Goal: Information Seeking & Learning: Learn about a topic

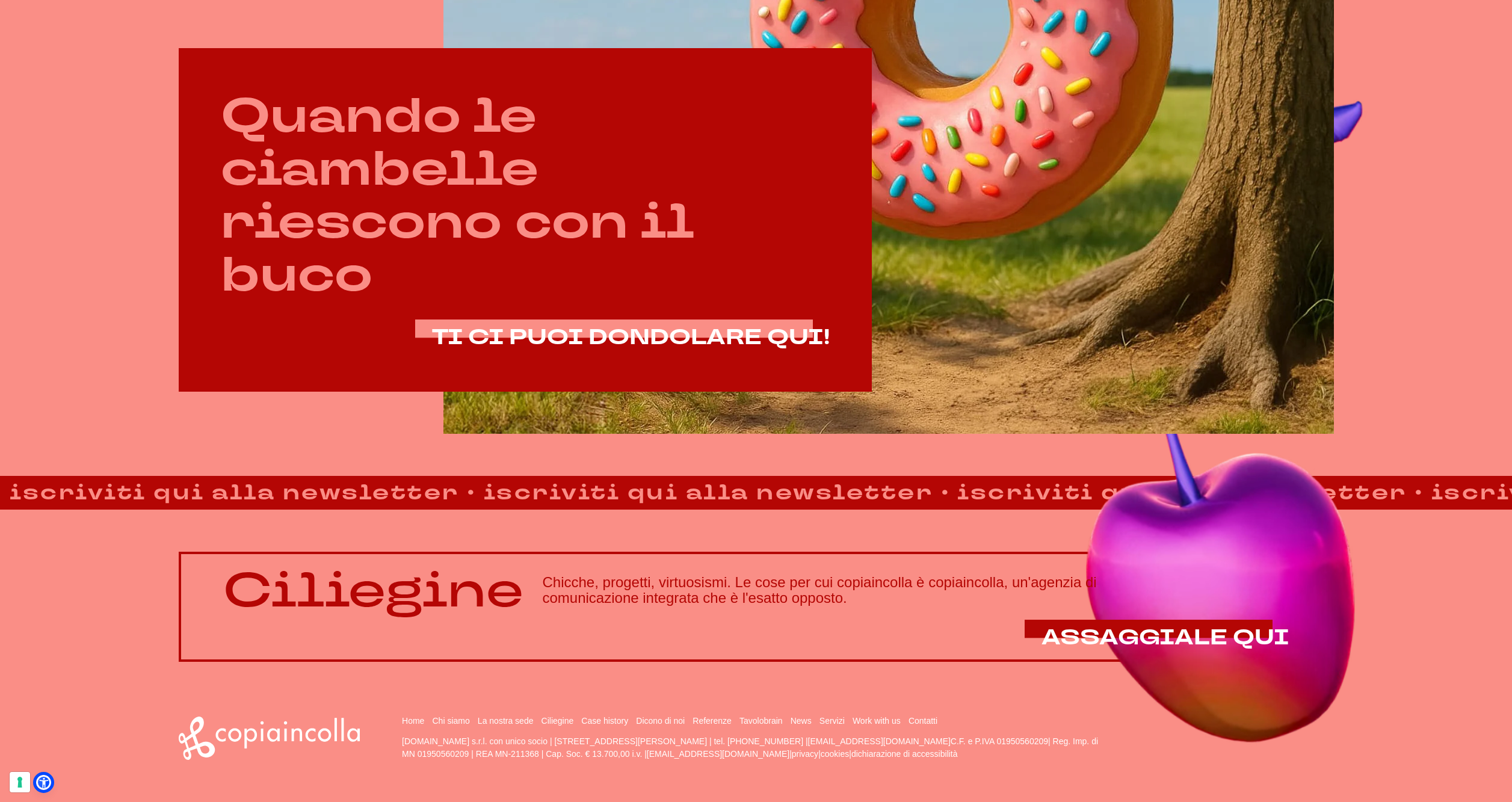
scroll to position [898, 0]
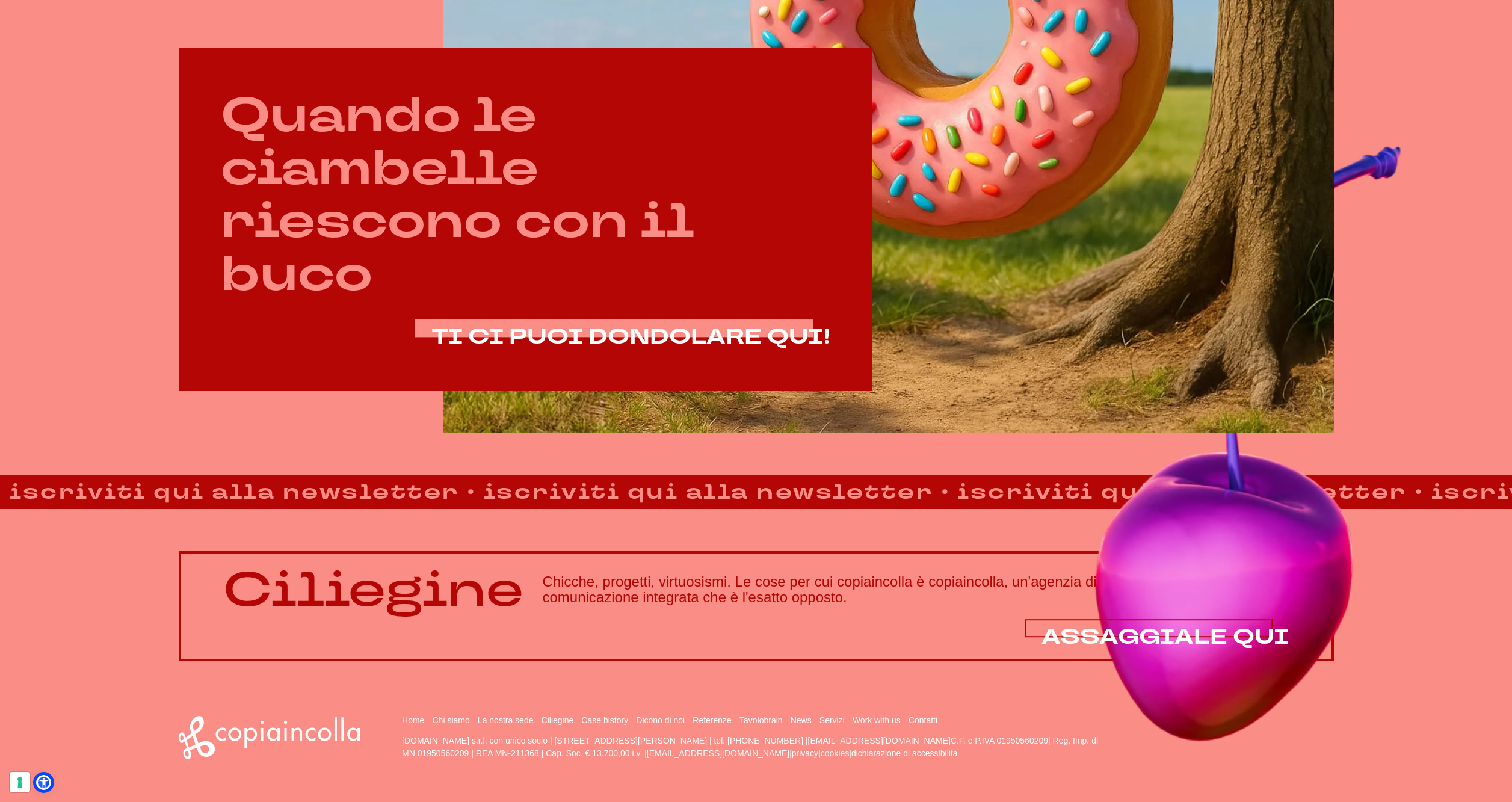
click at [1116, 635] on span "ASSAGGIALE QUI" at bounding box center [1165, 637] width 248 height 29
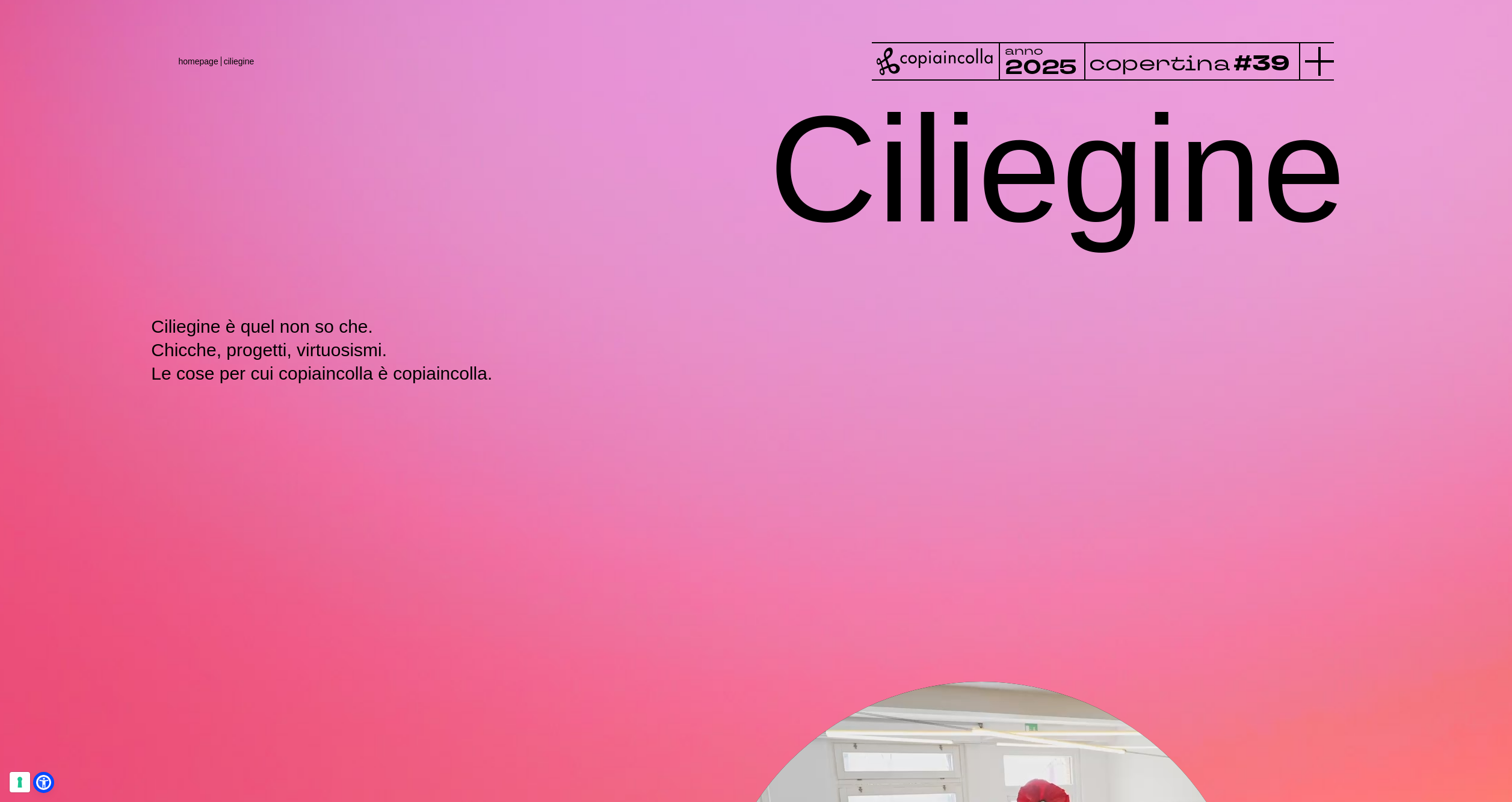
click at [1312, 58] on icon at bounding box center [1319, 61] width 29 height 29
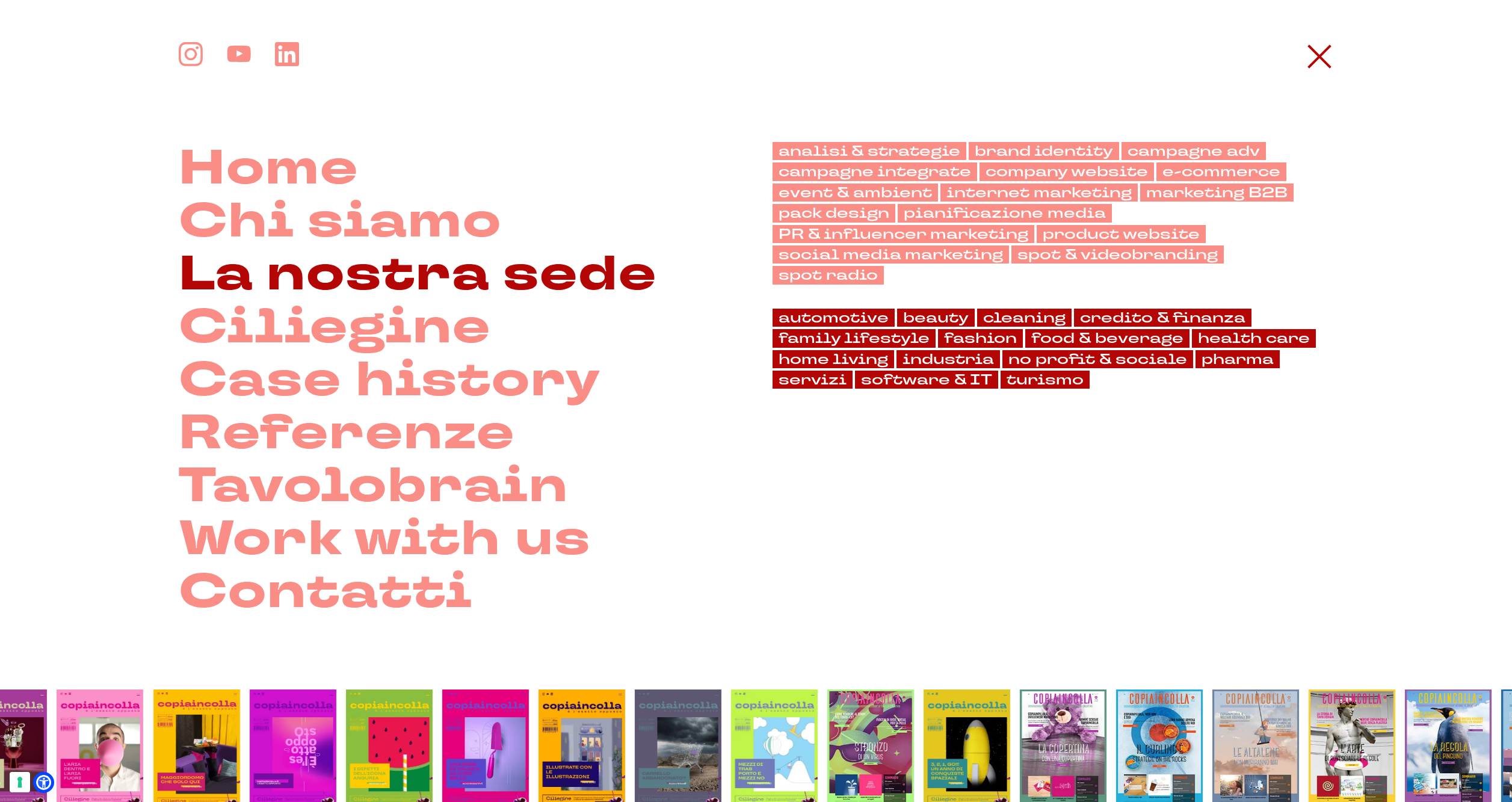
click at [380, 268] on link "La nostra sede" at bounding box center [417, 275] width 479 height 53
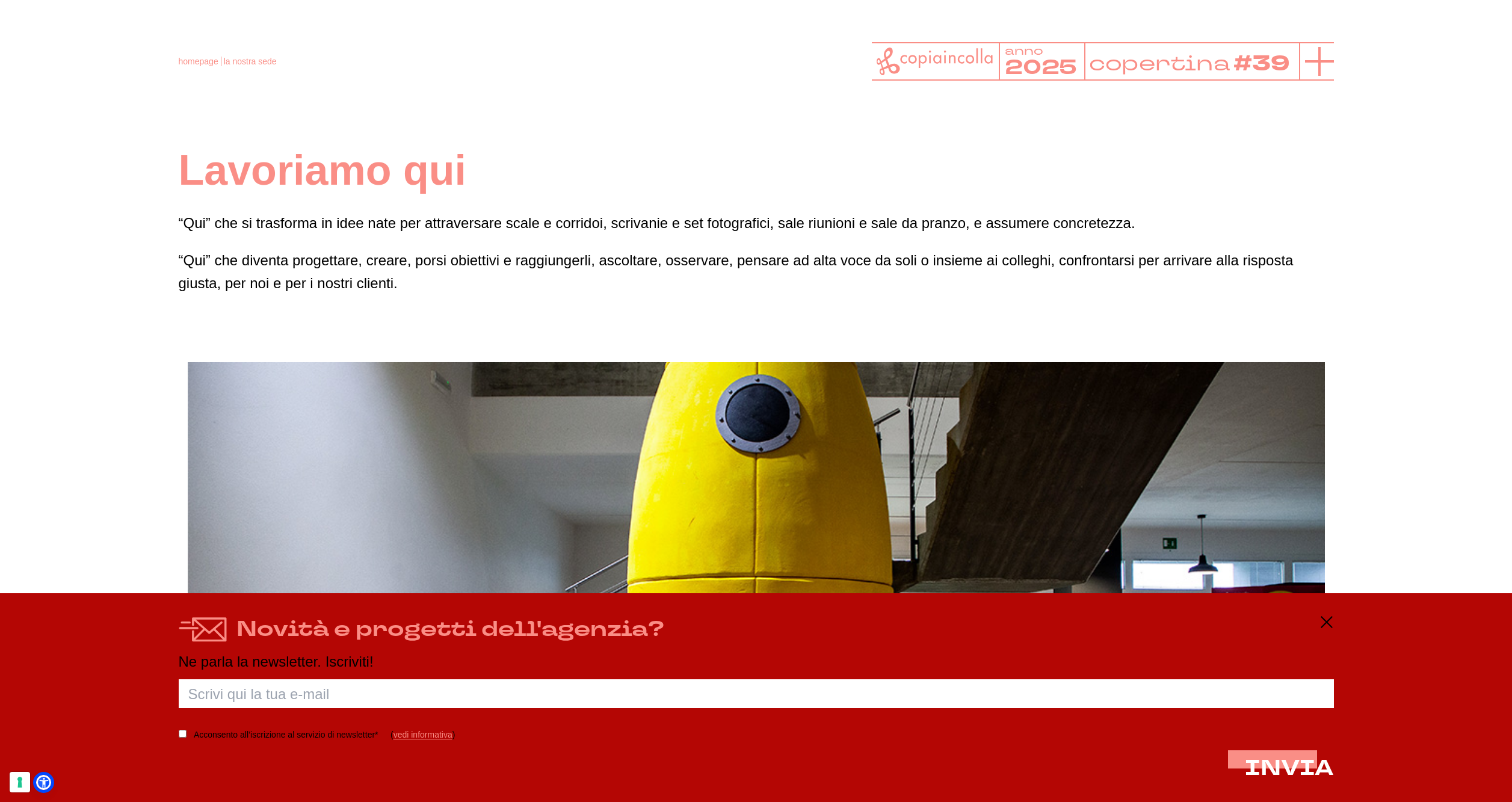
click at [1319, 61] on line at bounding box center [1319, 61] width 29 height 0
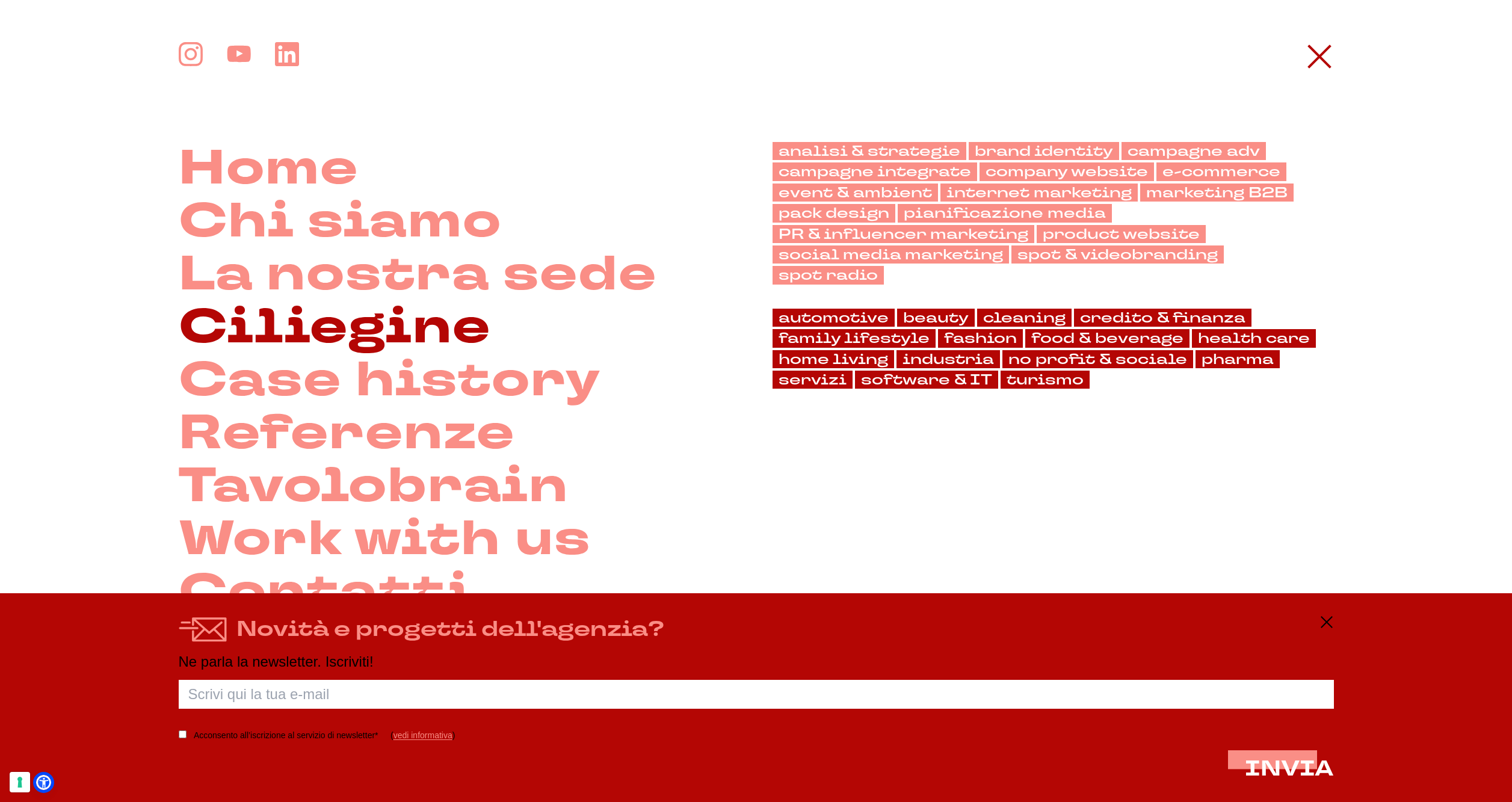
scroll to position [84, 0]
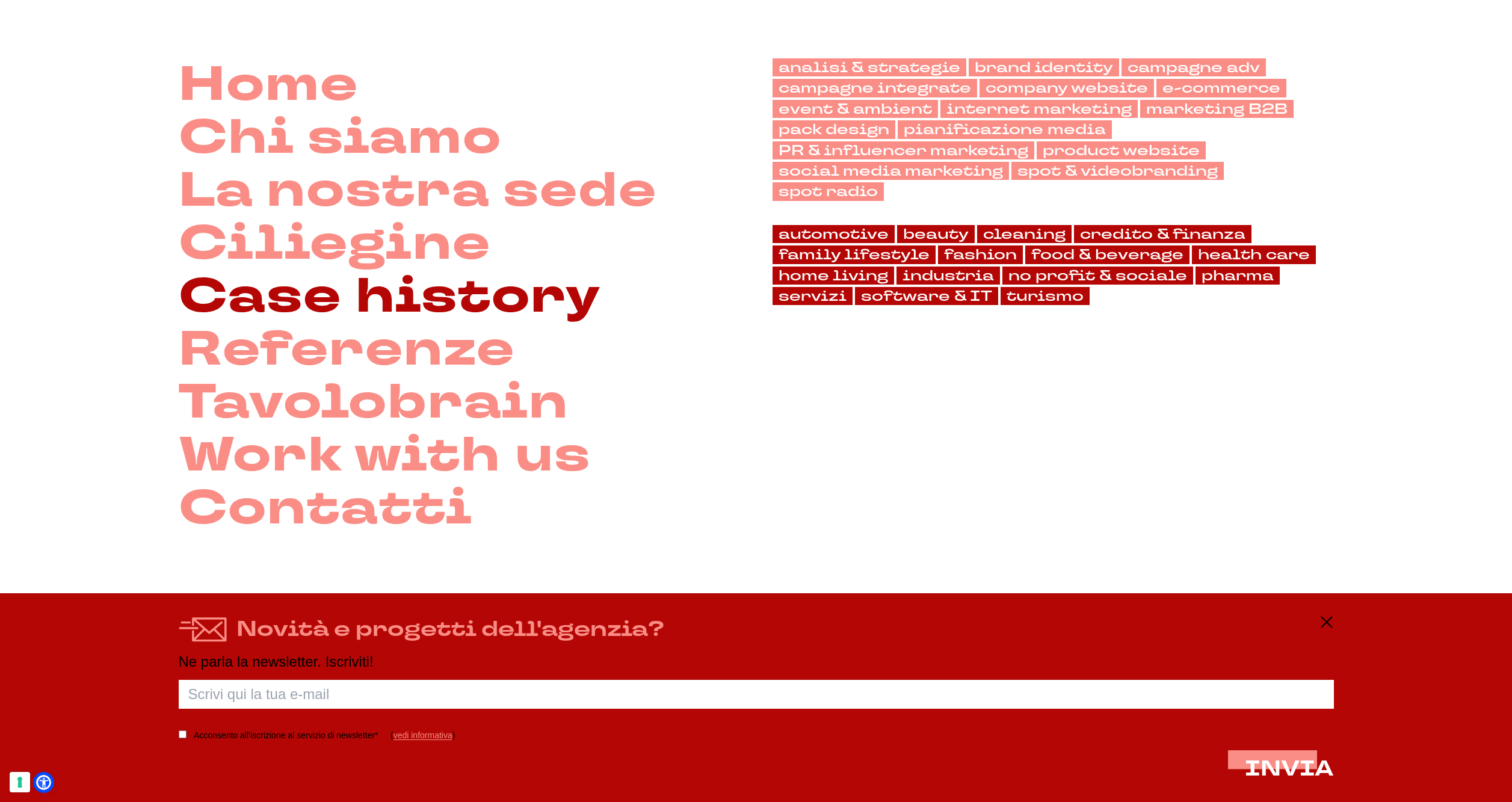
click at [338, 305] on link "Case history" at bounding box center [389, 296] width 422 height 53
click at [367, 303] on link "Case history" at bounding box center [389, 296] width 422 height 53
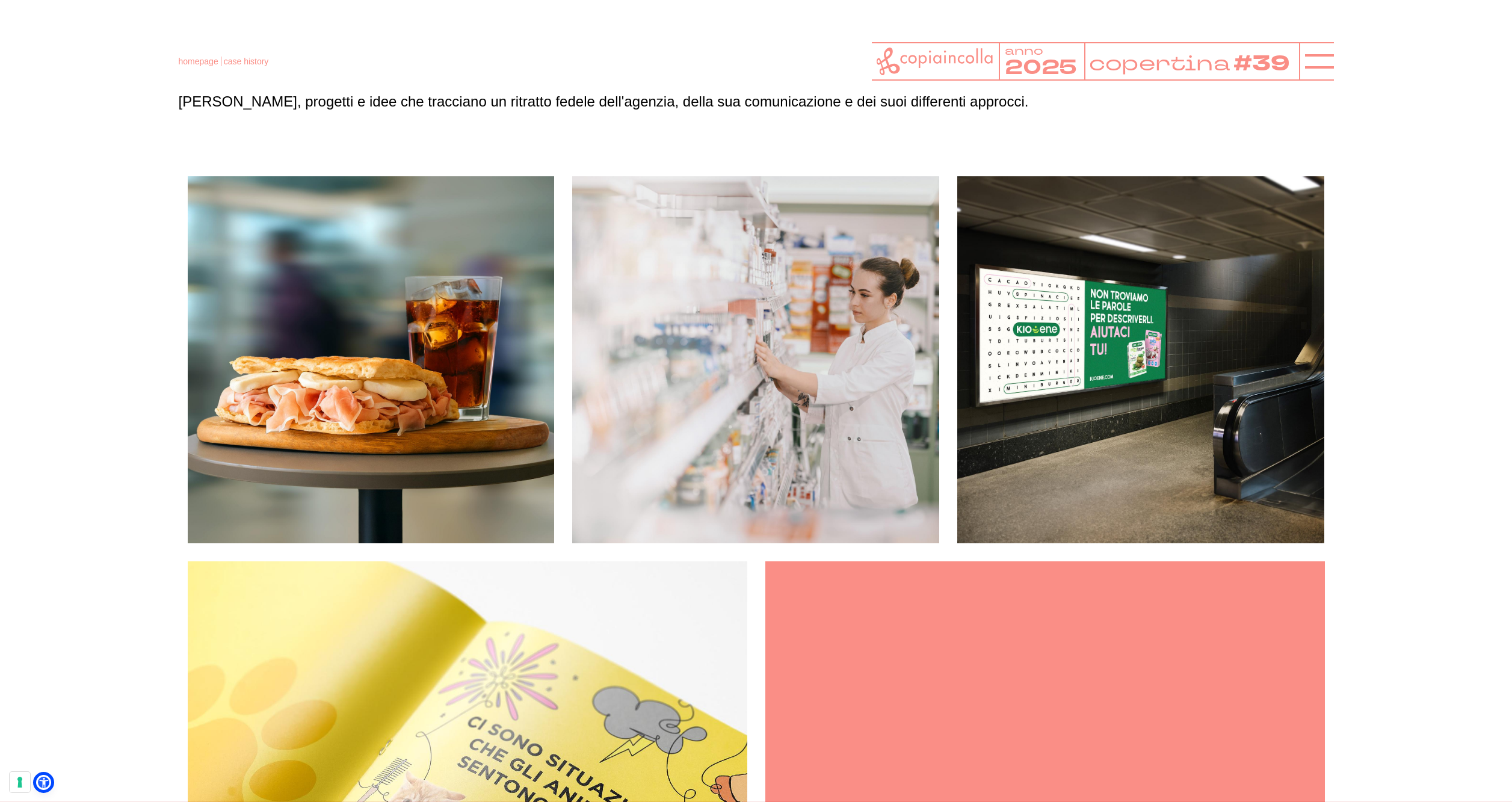
scroll to position [121, 0]
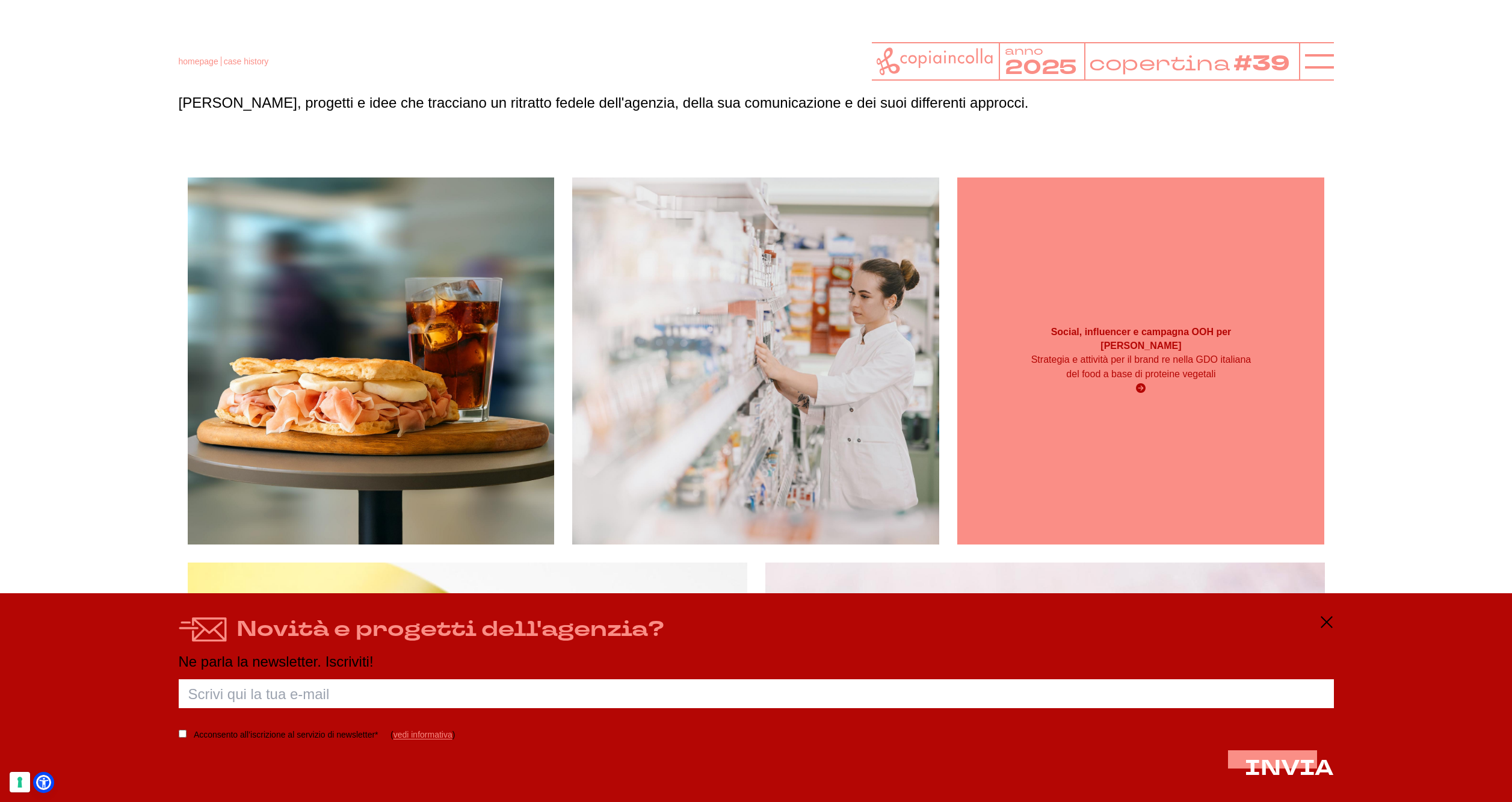
click at [1026, 428] on div "Social, influencer e campagna OOH per Kioene Strategia e attività per il brand …" at bounding box center [1141, 361] width 367 height 367
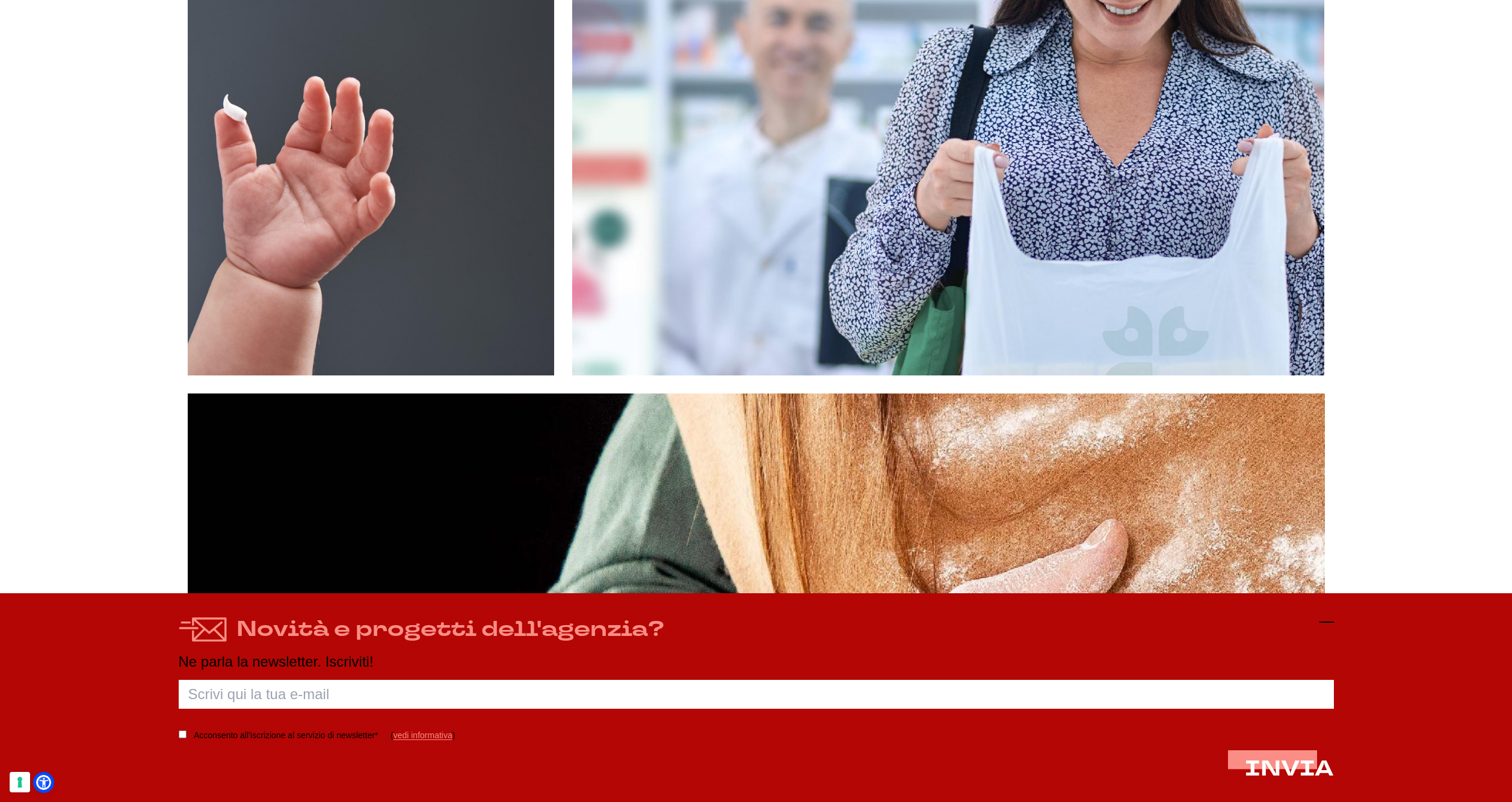
click at [1323, 625] on icon at bounding box center [1326, 621] width 14 height 14
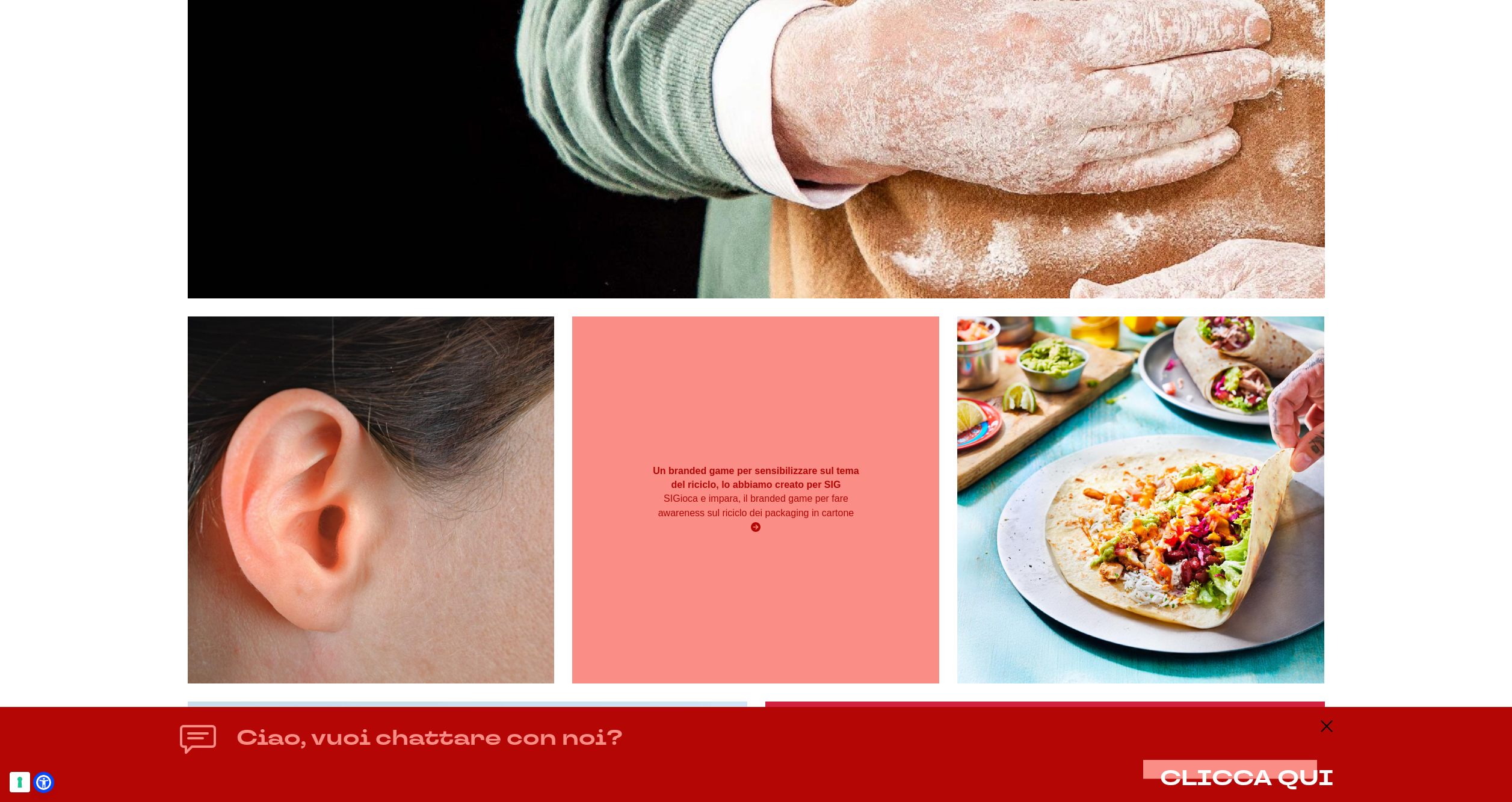
scroll to position [1925, 0]
click at [706, 503] on p "SIGioca e impara, il branded game per fare awareness sul riciclo dei packaging …" at bounding box center [755, 505] width 220 height 29
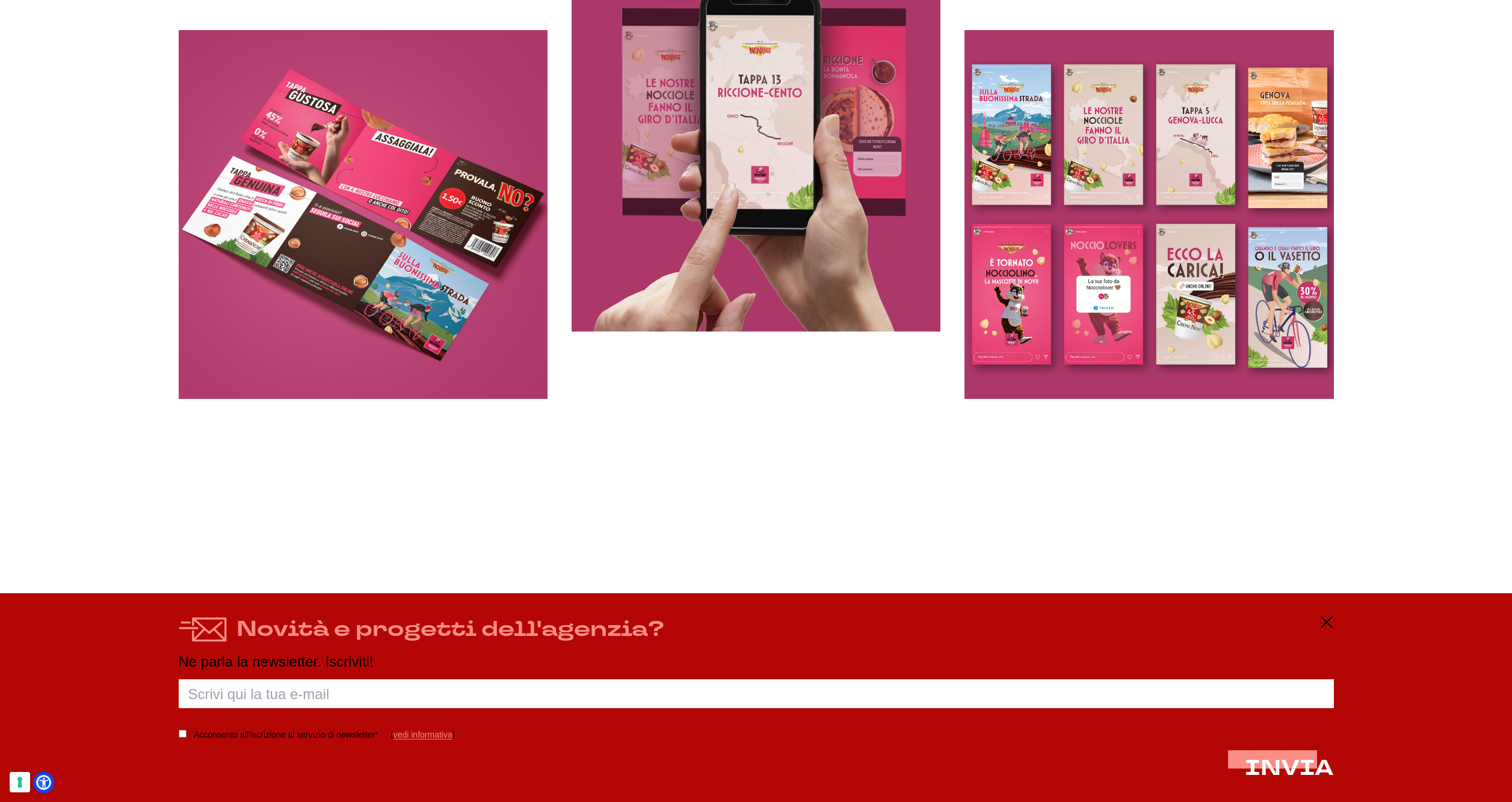
scroll to position [6556, 0]
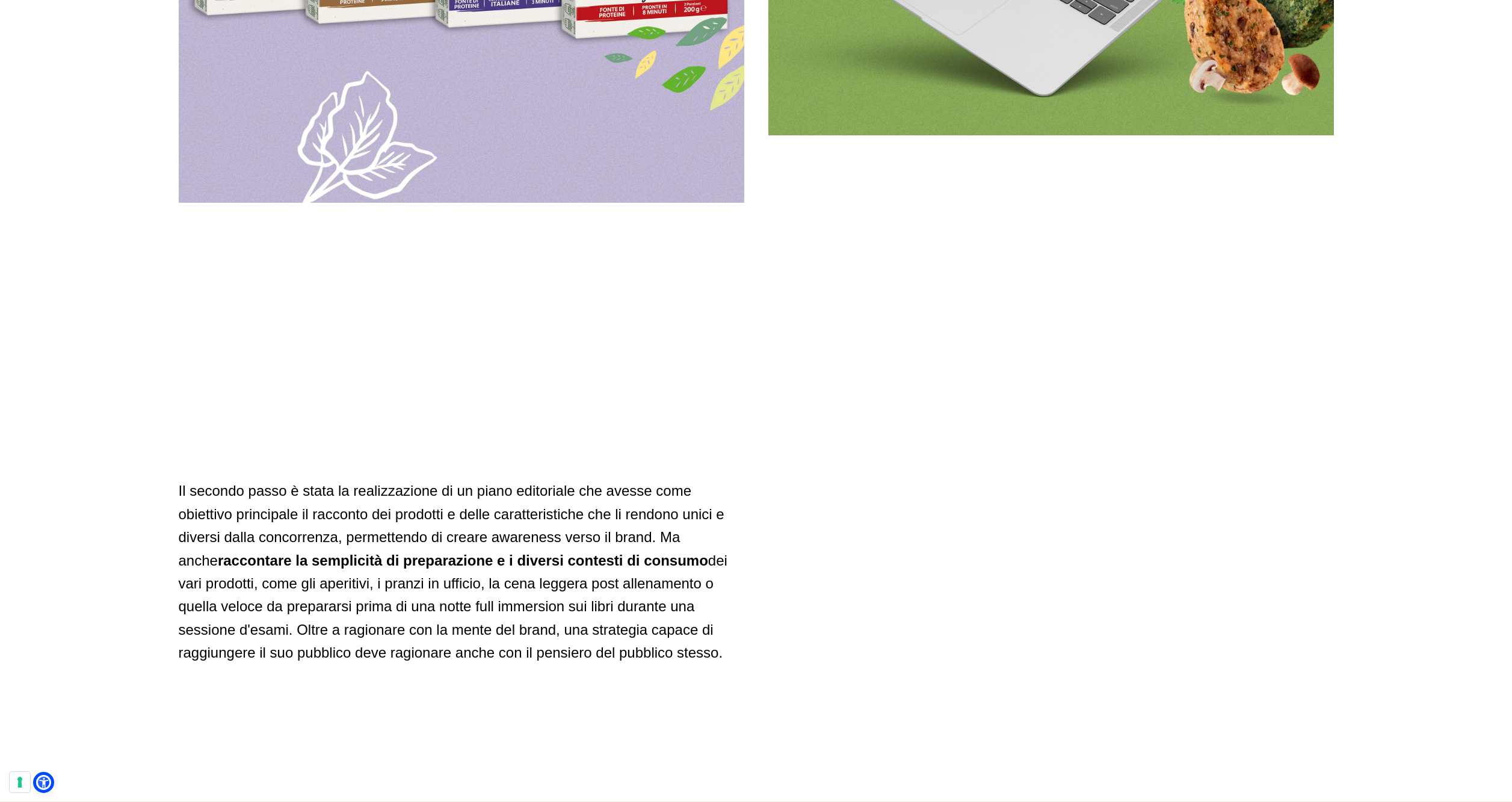
scroll to position [3609, 0]
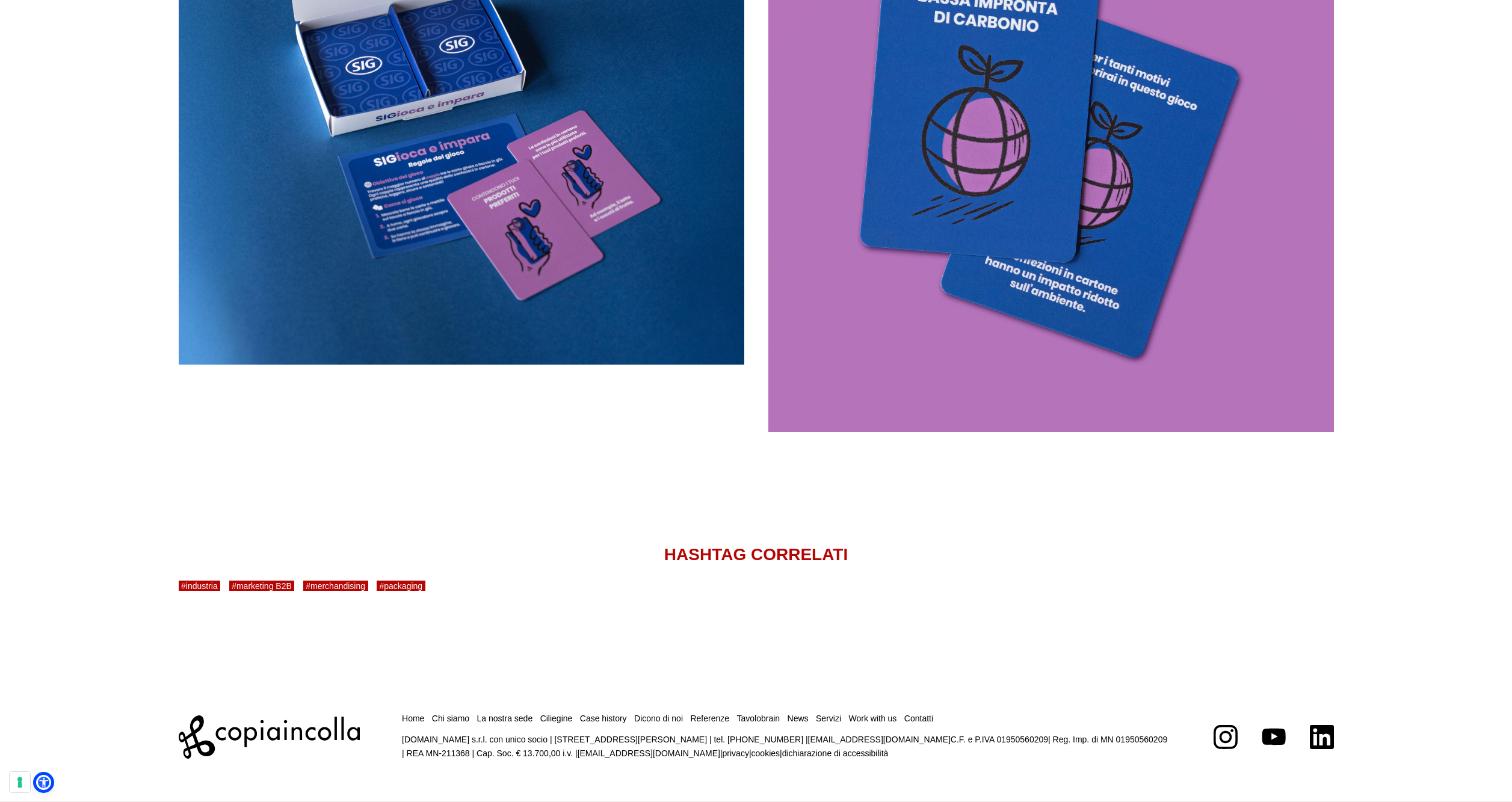
scroll to position [2618, 0]
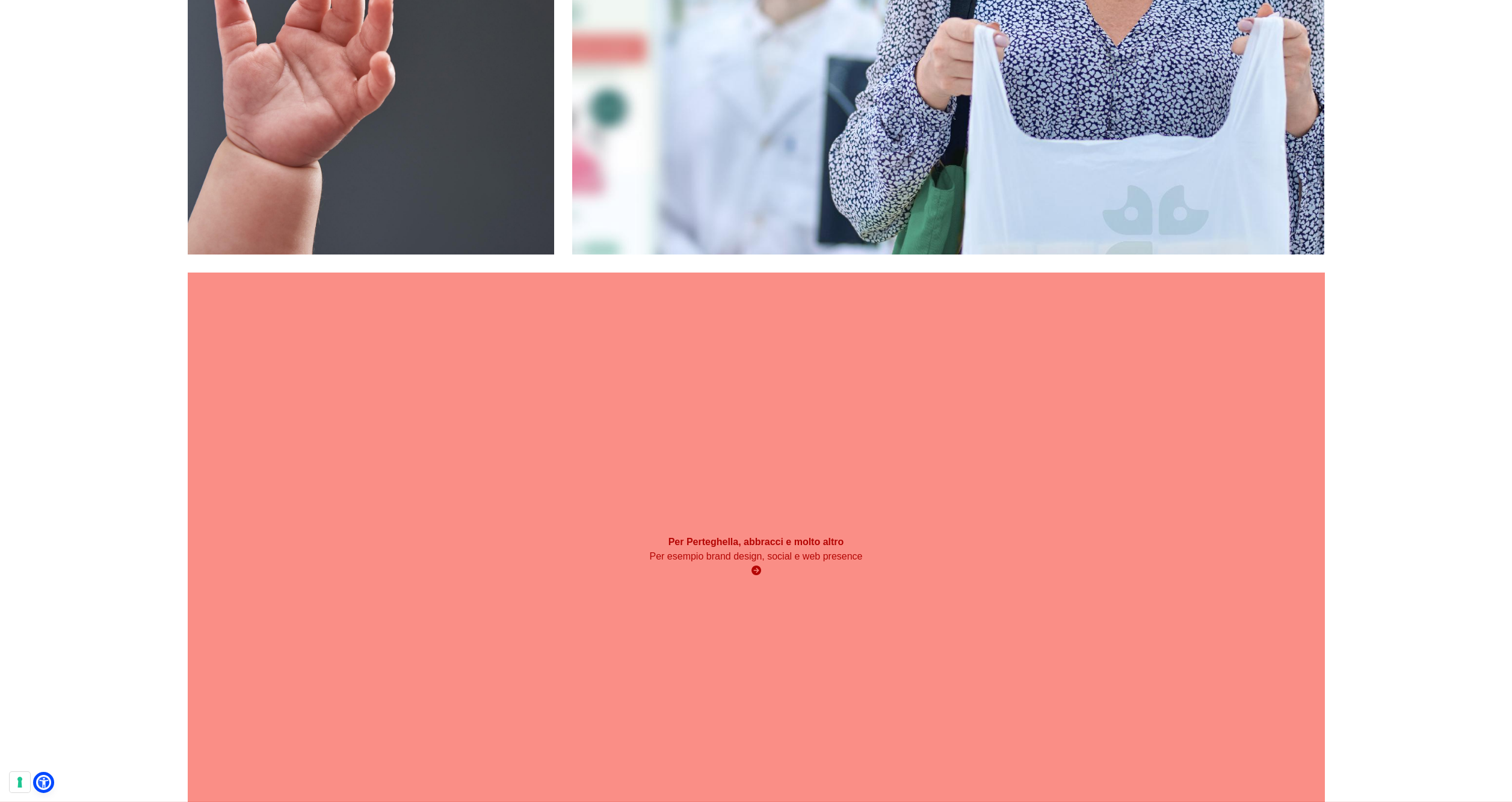
scroll to position [1383, 0]
click at [693, 562] on p "Per esempio brand design, social e web presence" at bounding box center [755, 555] width 682 height 14
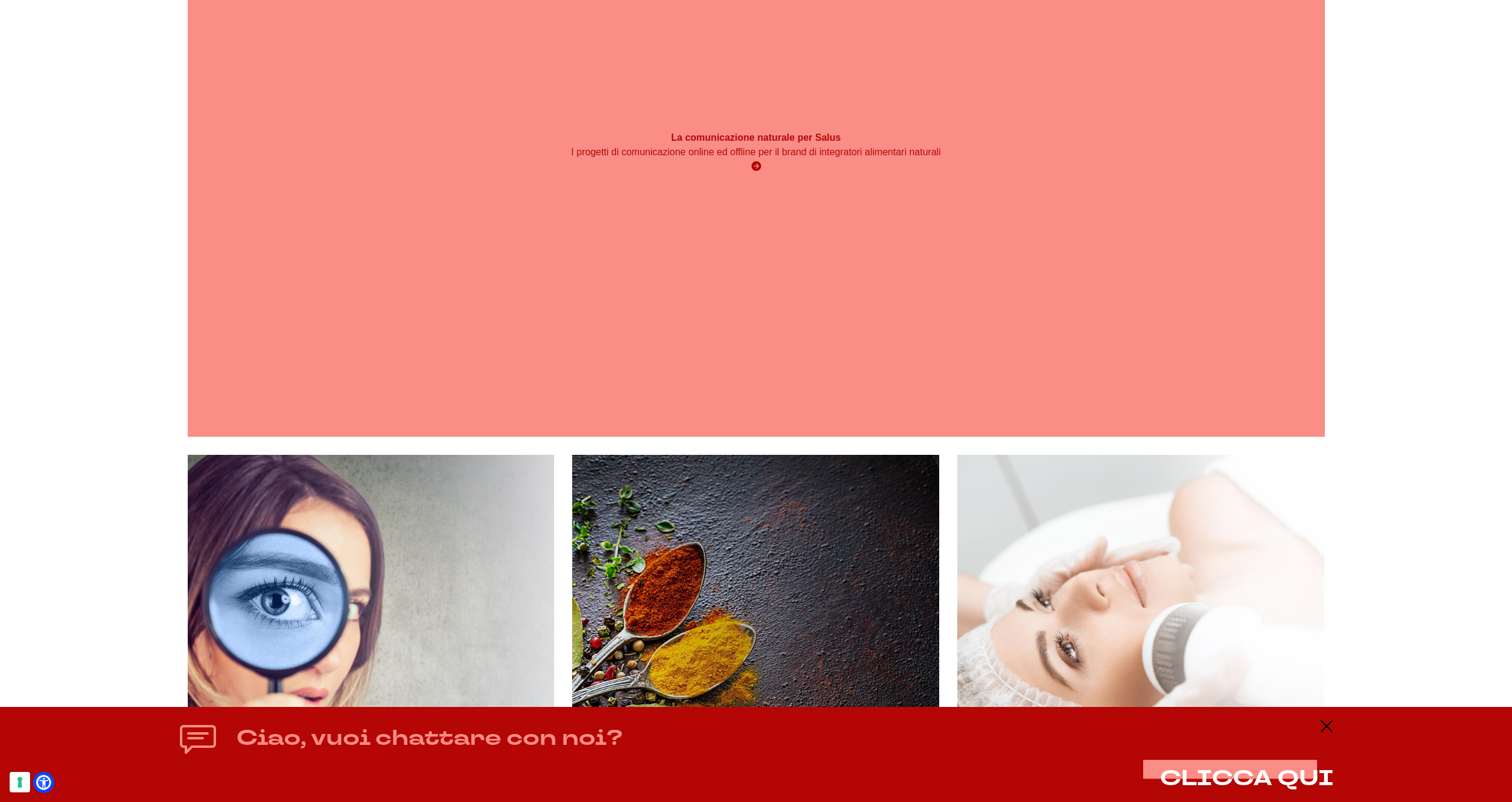
scroll to position [3729, 0]
click at [741, 116] on div "La comunicazione naturale per Salus I progetti di comunicazione online ed offli…" at bounding box center [756, 151] width 1137 height 569
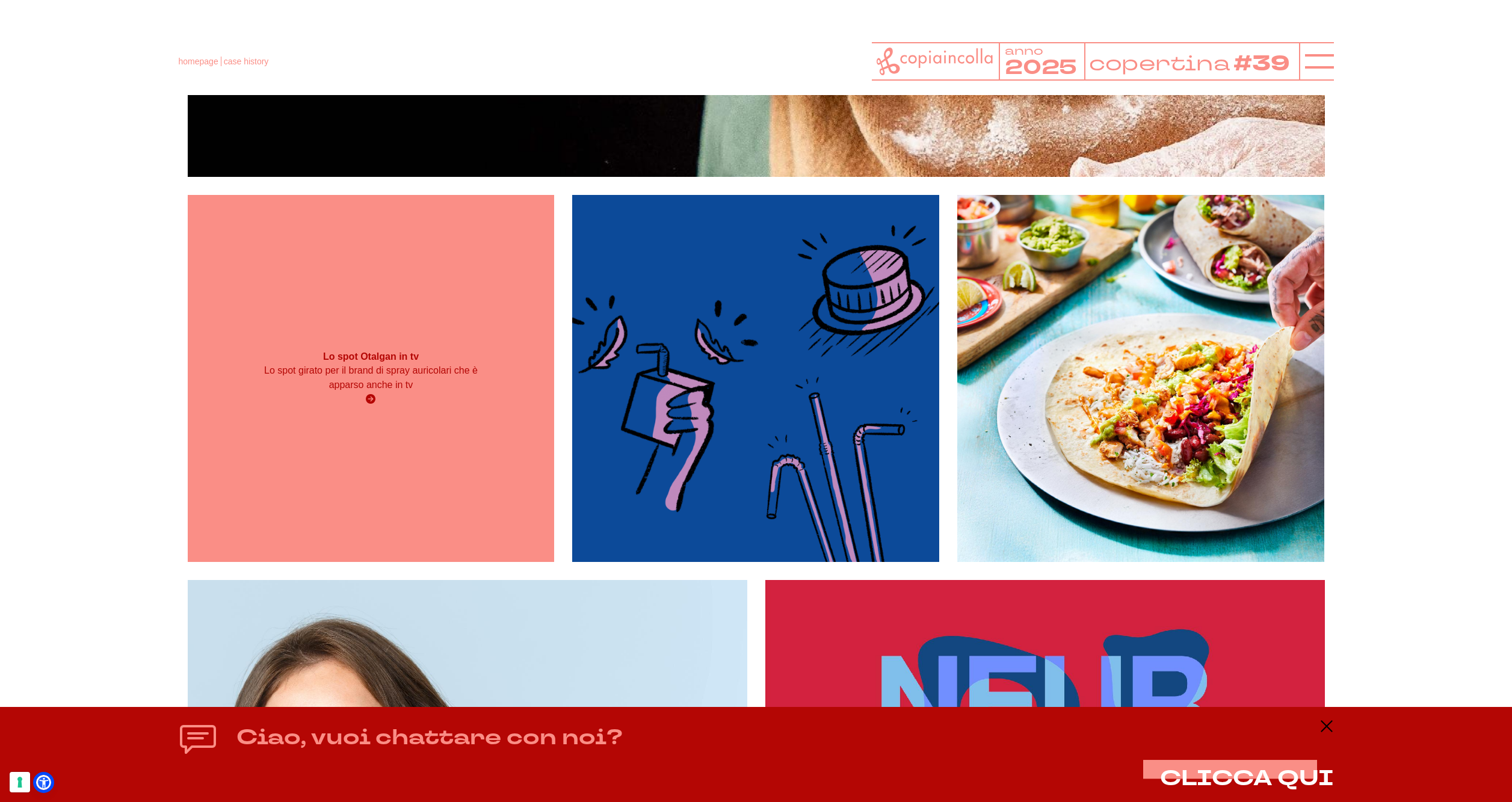
scroll to position [2045, 0]
click at [412, 404] on div "Lo spot girato per il brand di spray auricolari che è apparso anche in tv" at bounding box center [370, 385] width 220 height 43
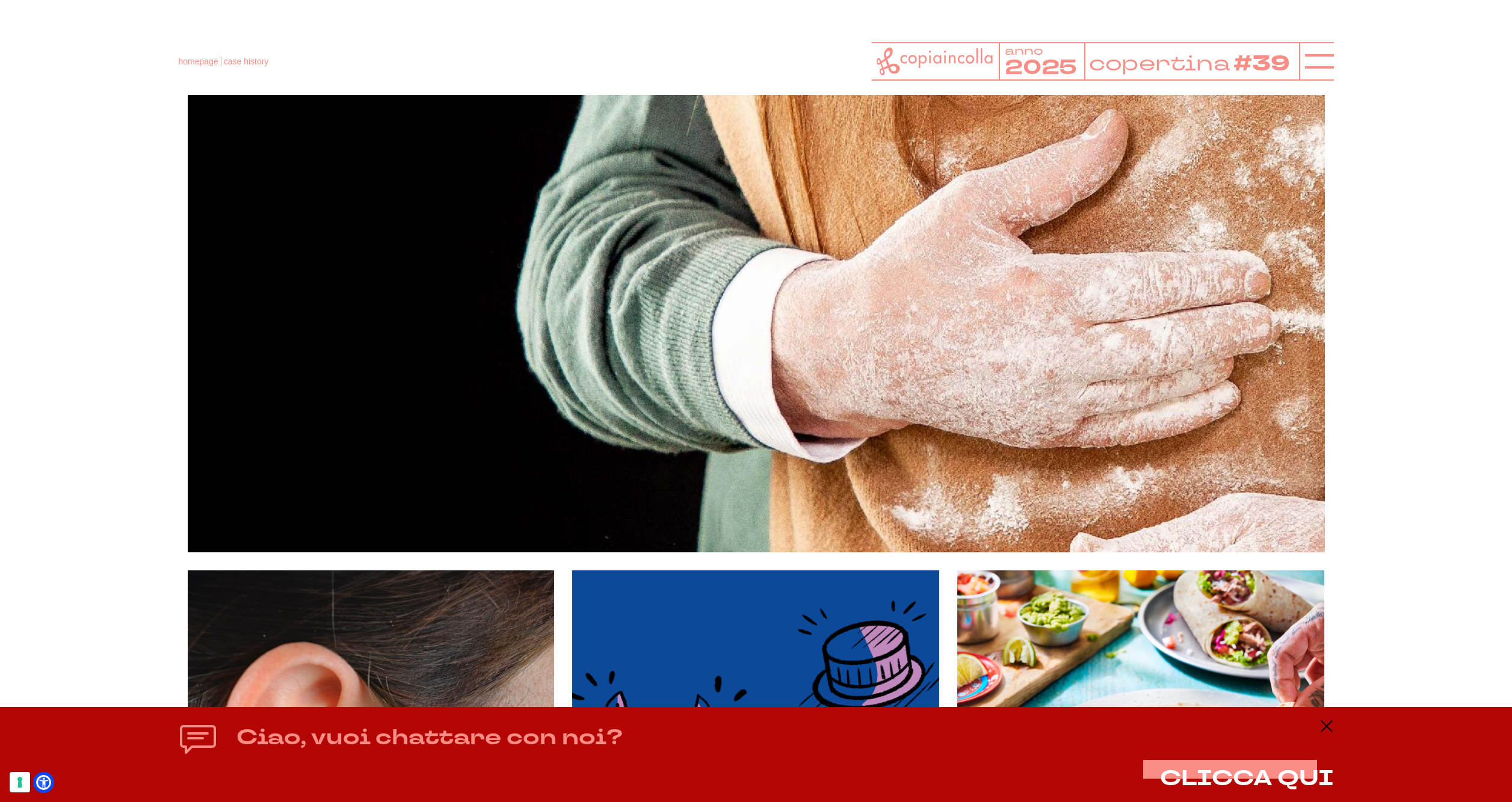
scroll to position [0, 0]
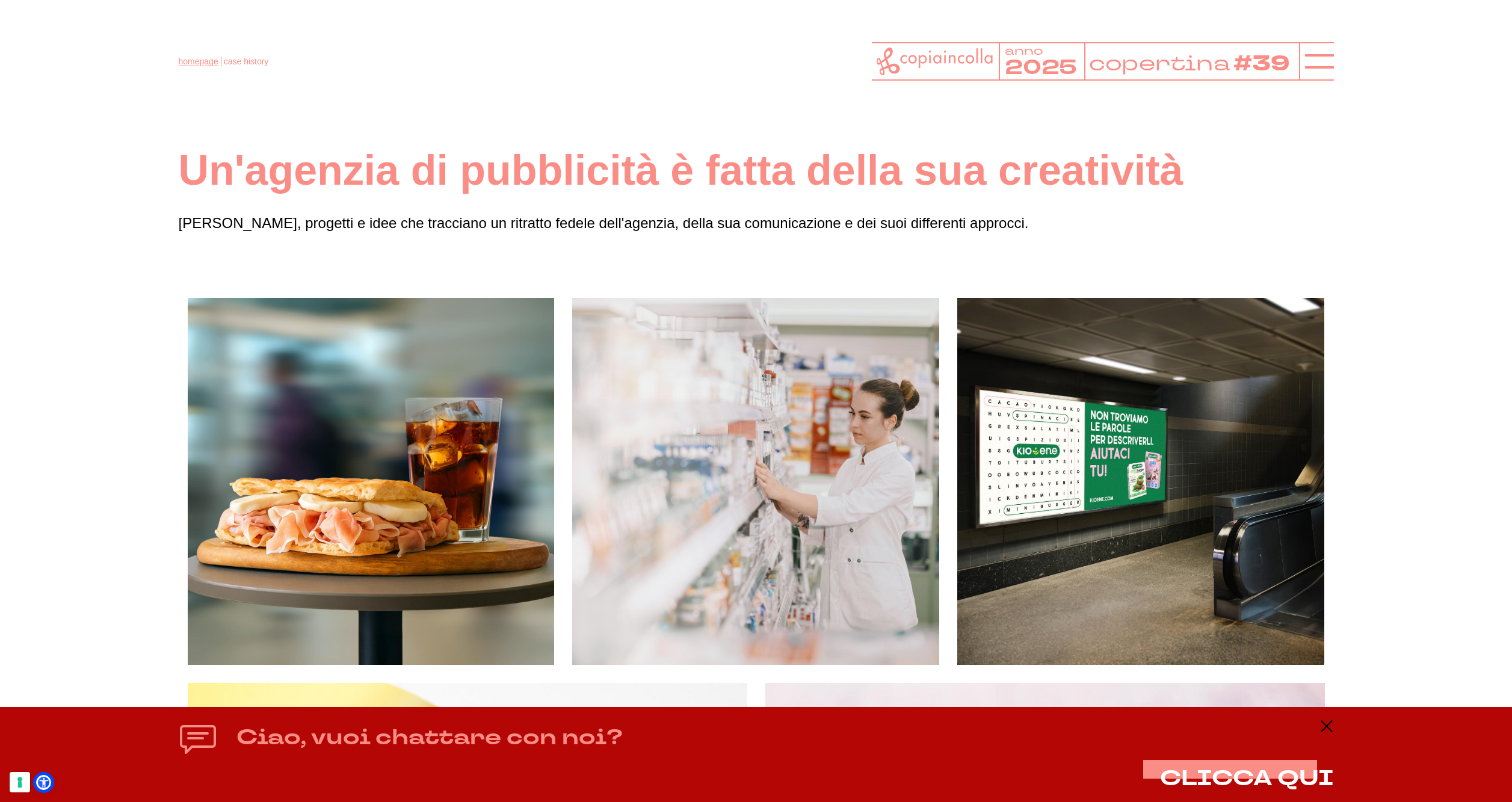
click at [182, 63] on link "homepage" at bounding box center [198, 61] width 39 height 9
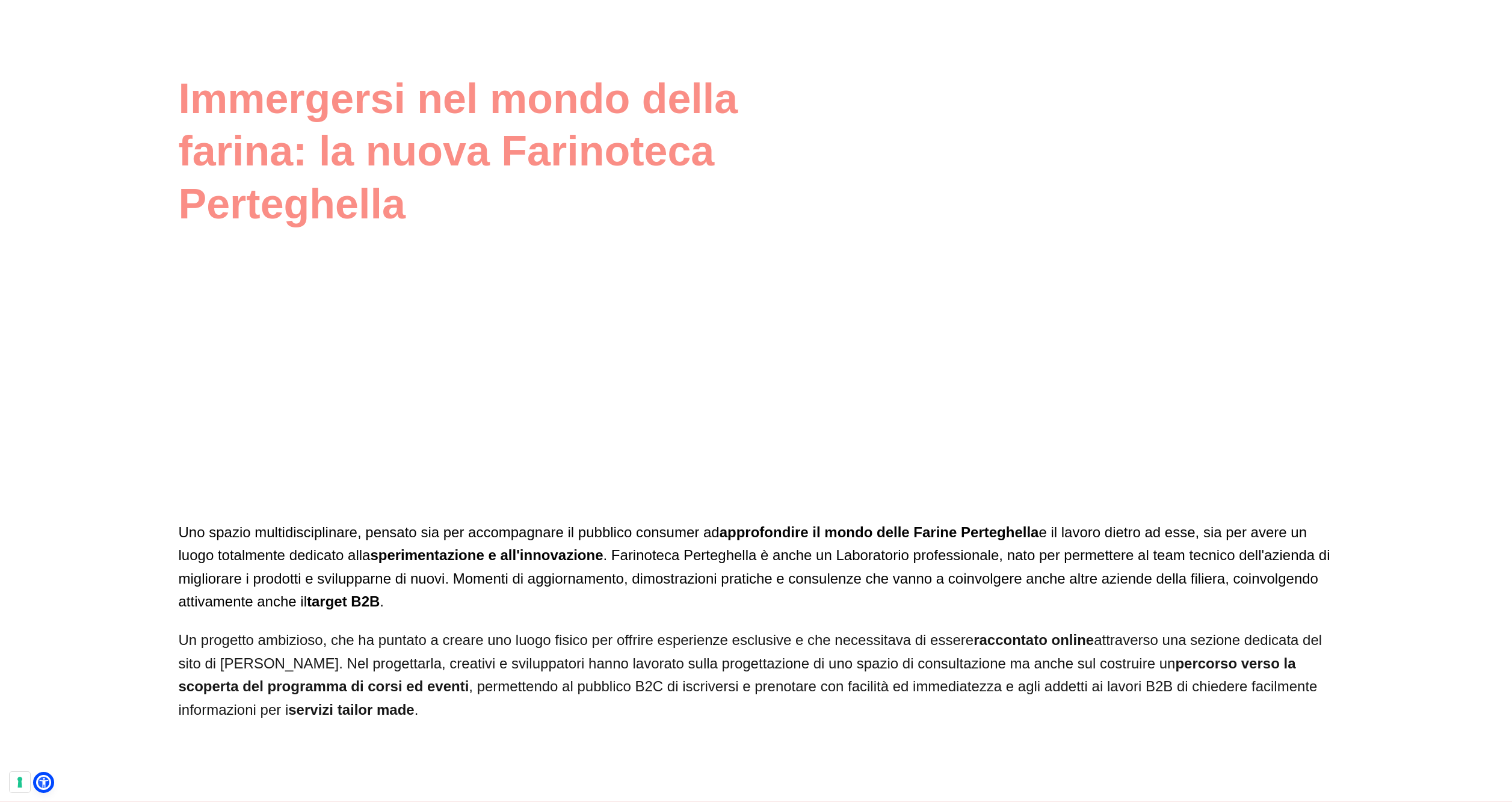
scroll to position [3488, 0]
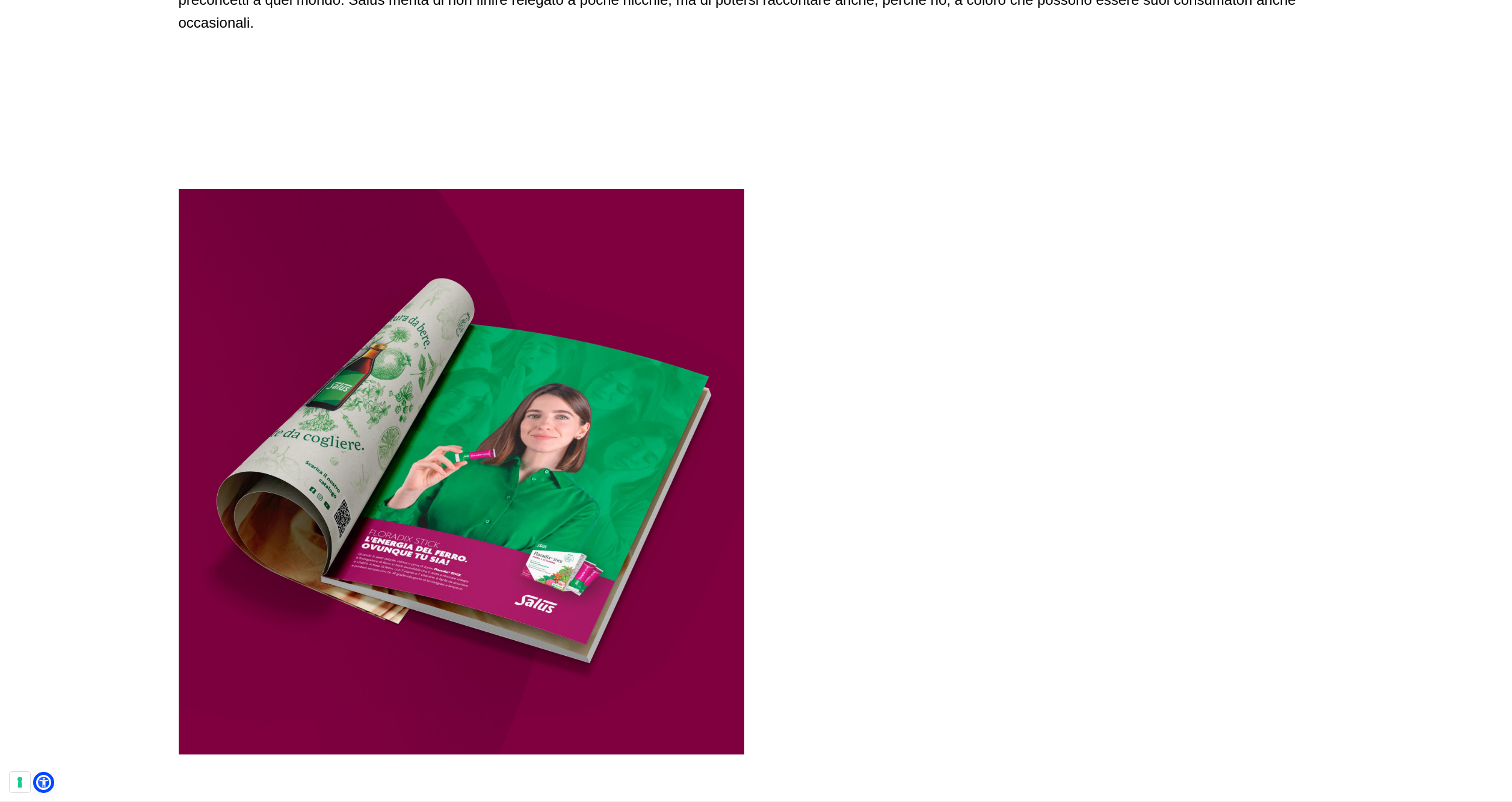
scroll to position [1443, 0]
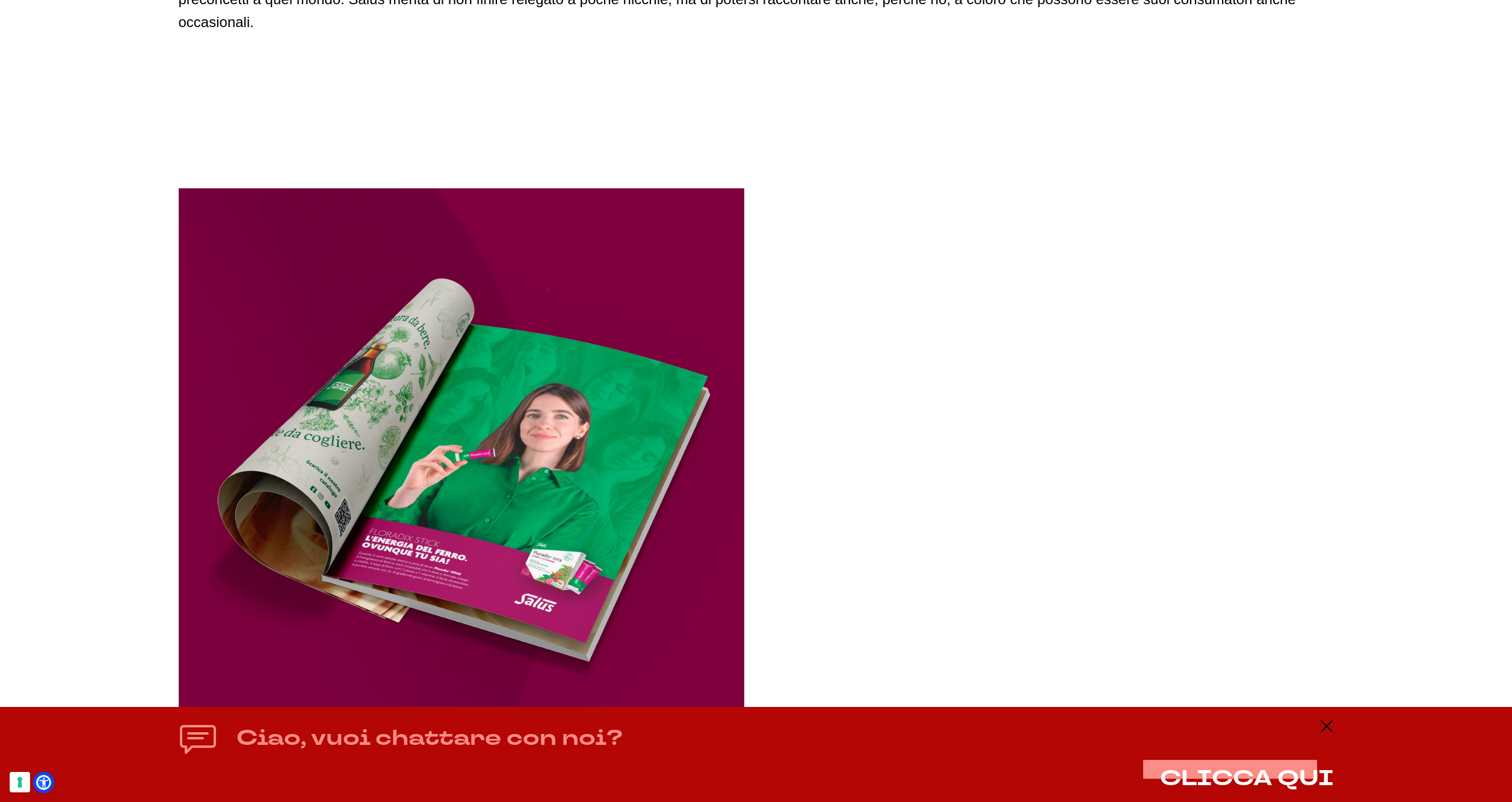
click at [1325, 719] on icon at bounding box center [1326, 726] width 14 height 14
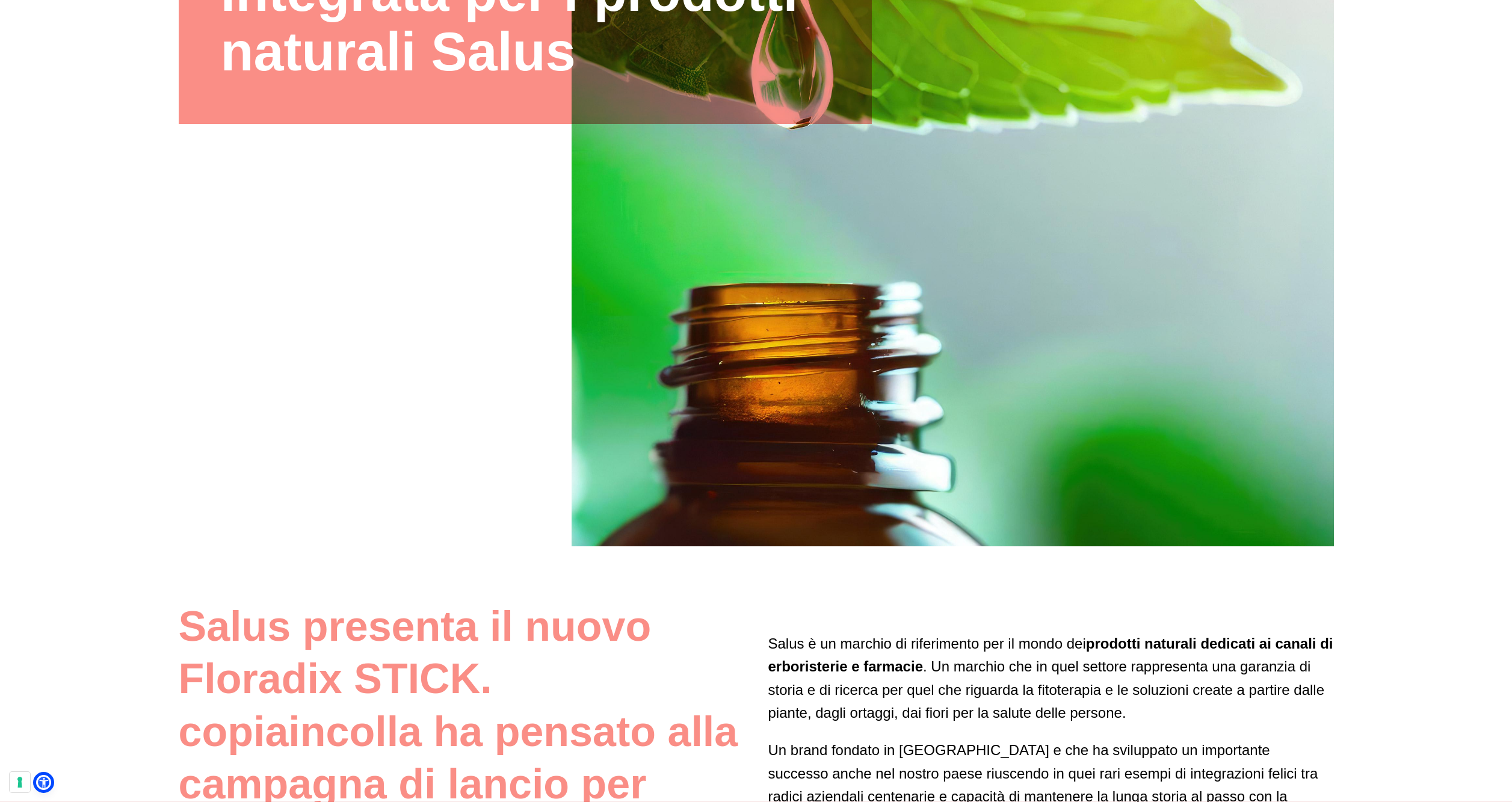
scroll to position [361, 0]
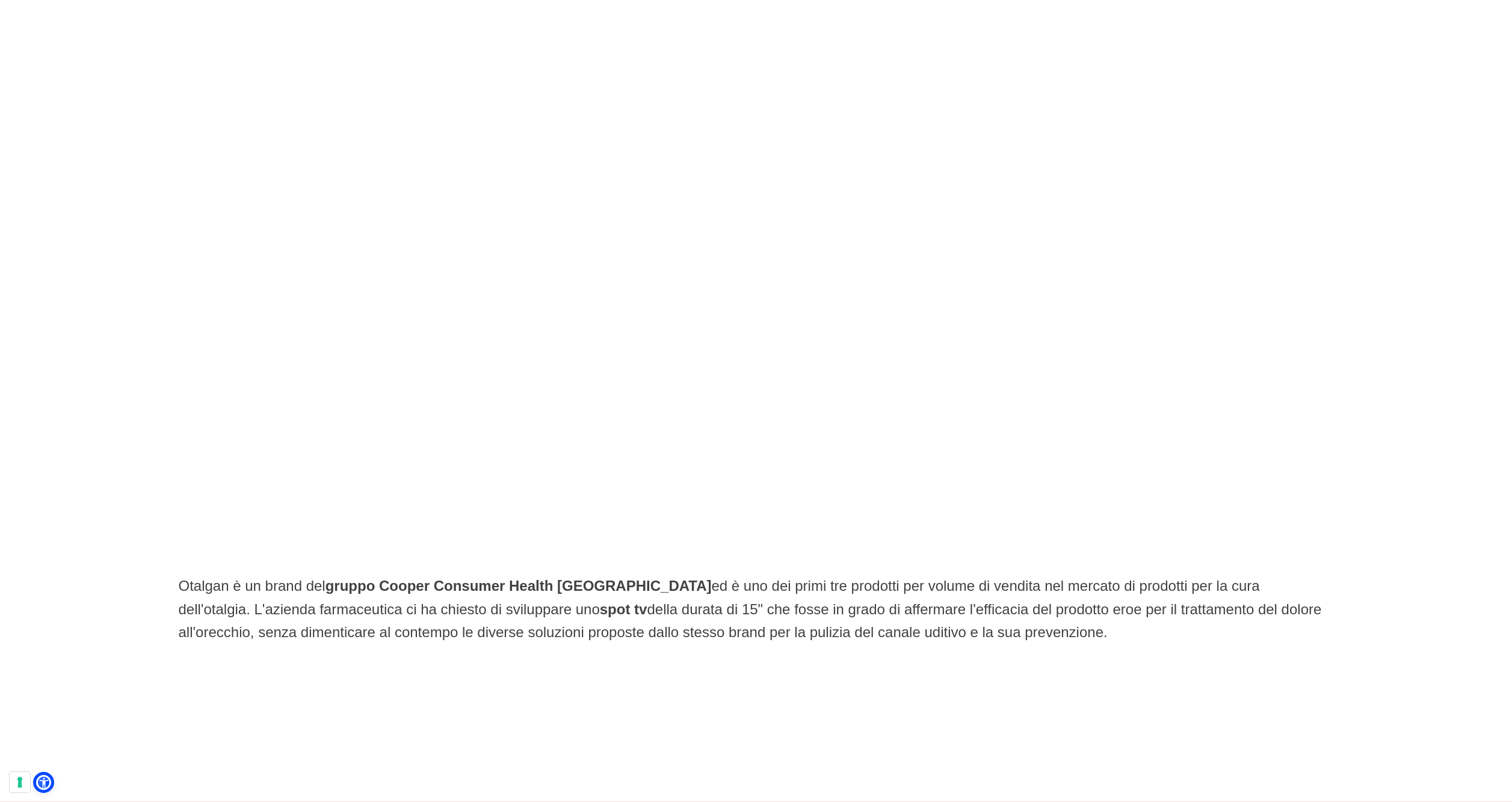
click at [779, 262] on div at bounding box center [756, 271] width 763 height 429
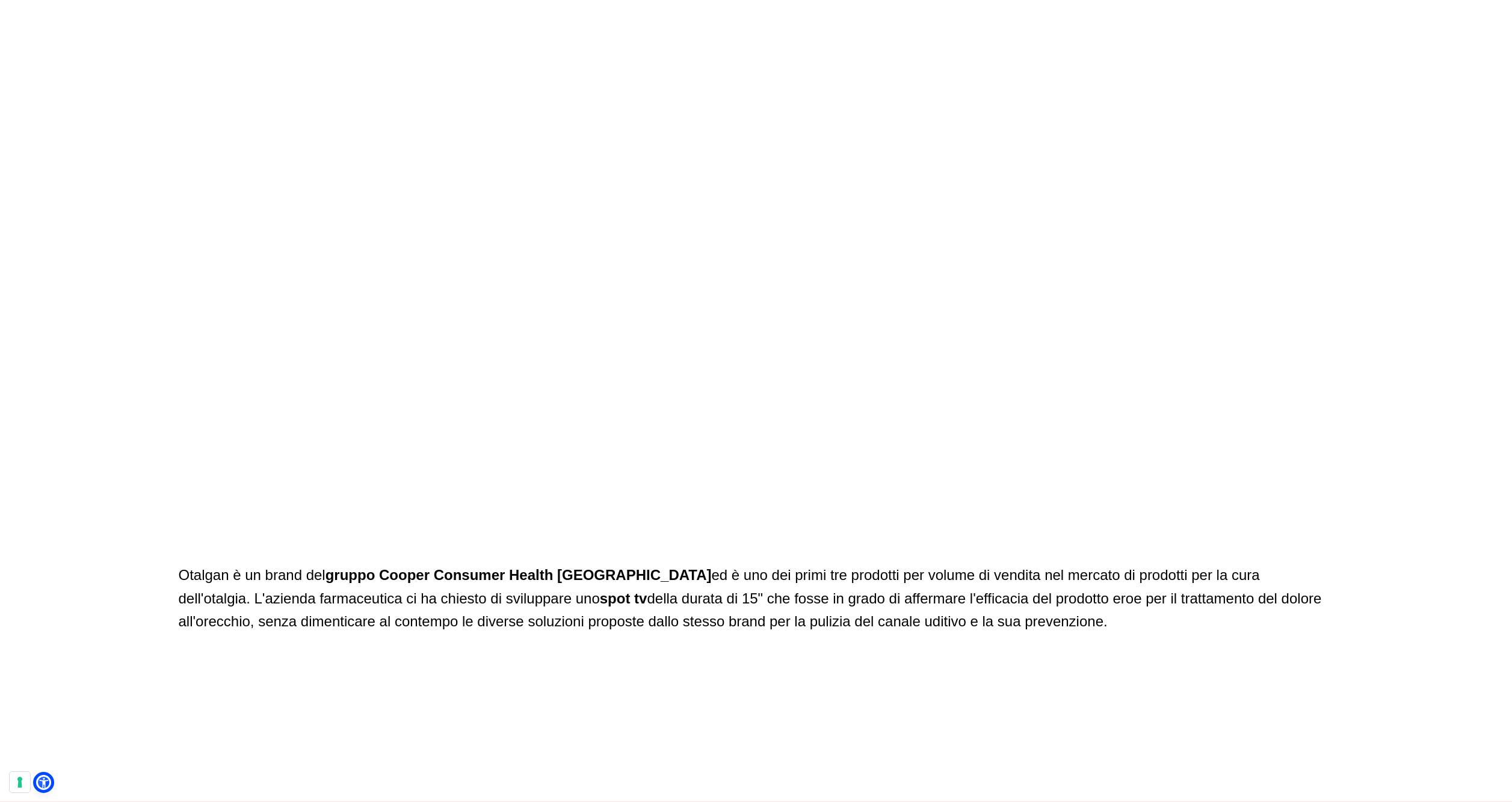
click at [748, 272] on div at bounding box center [756, 263] width 763 height 429
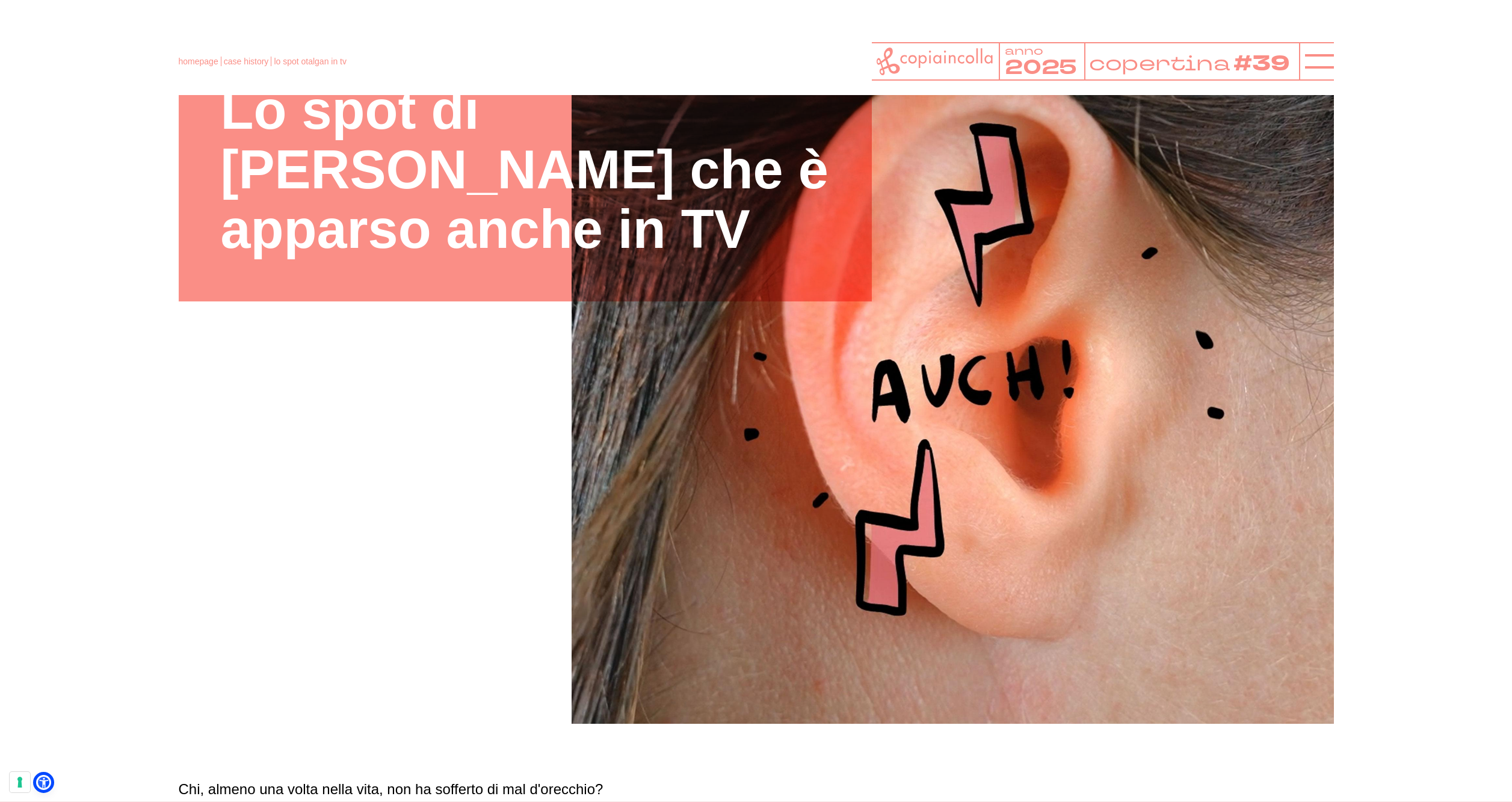
scroll to position [181, 0]
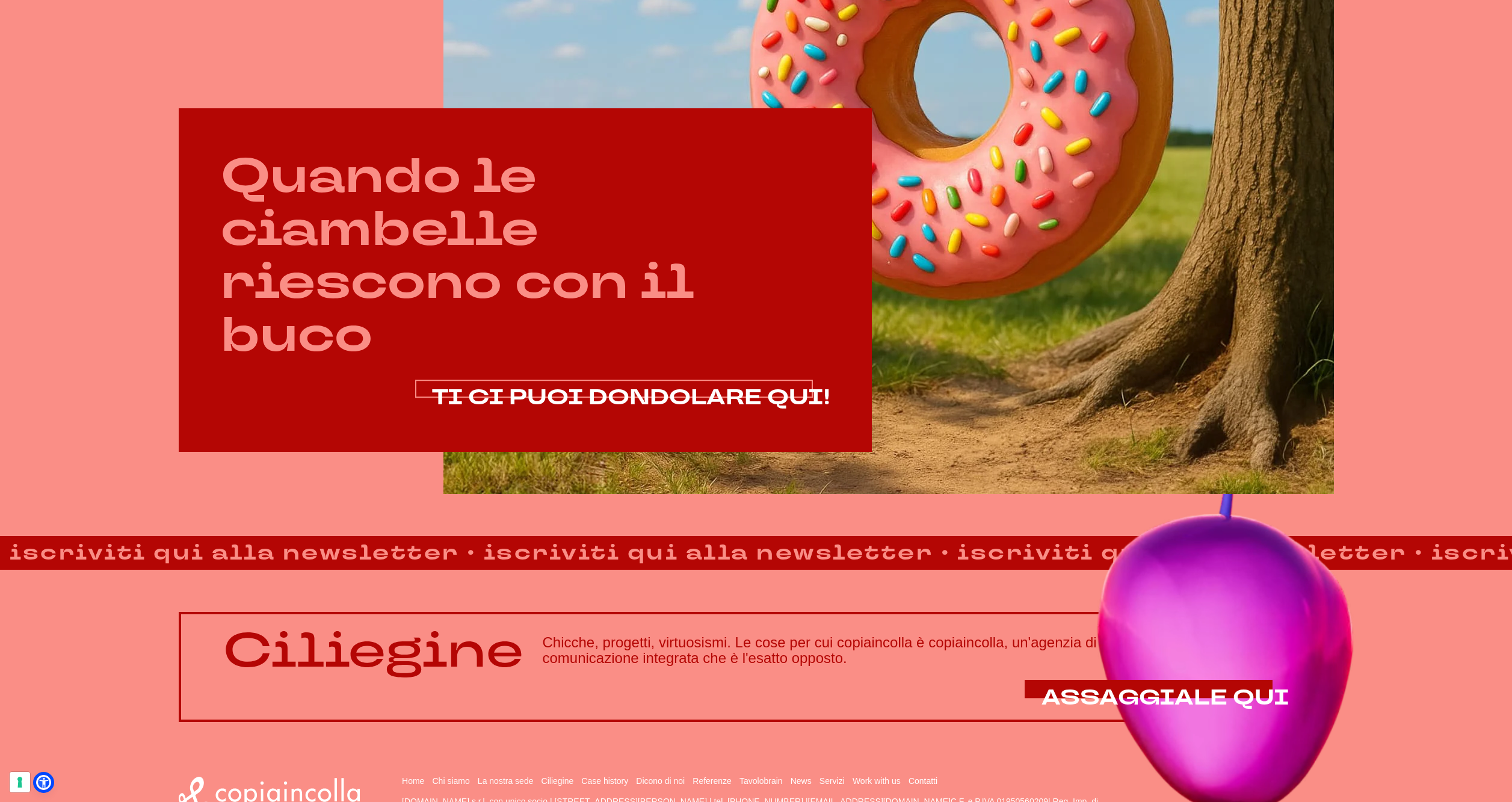
scroll to position [838, 0]
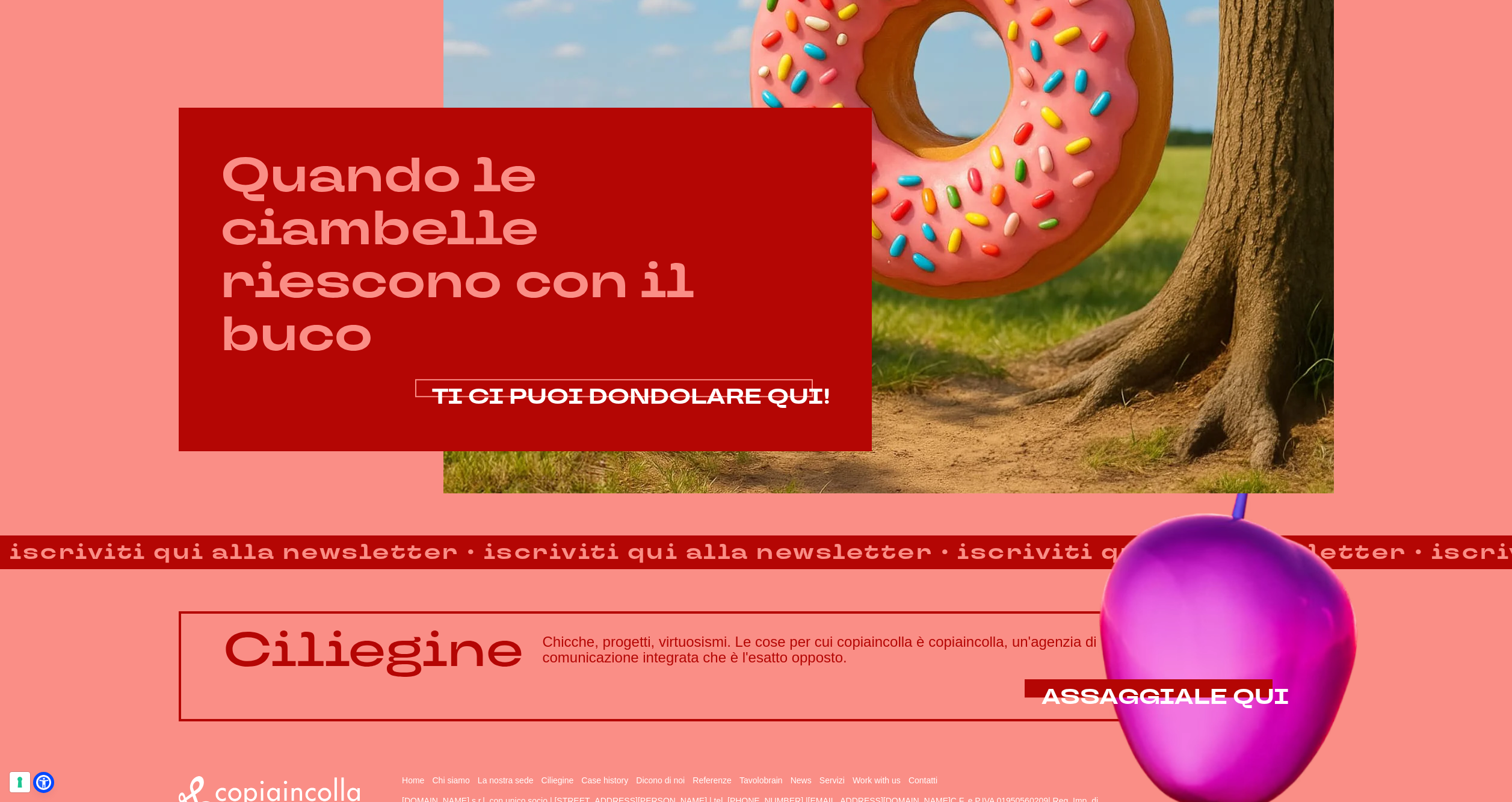
click at [595, 397] on span "TI CI PUOI DONDOLARE QUI!" at bounding box center [630, 397] width 398 height 29
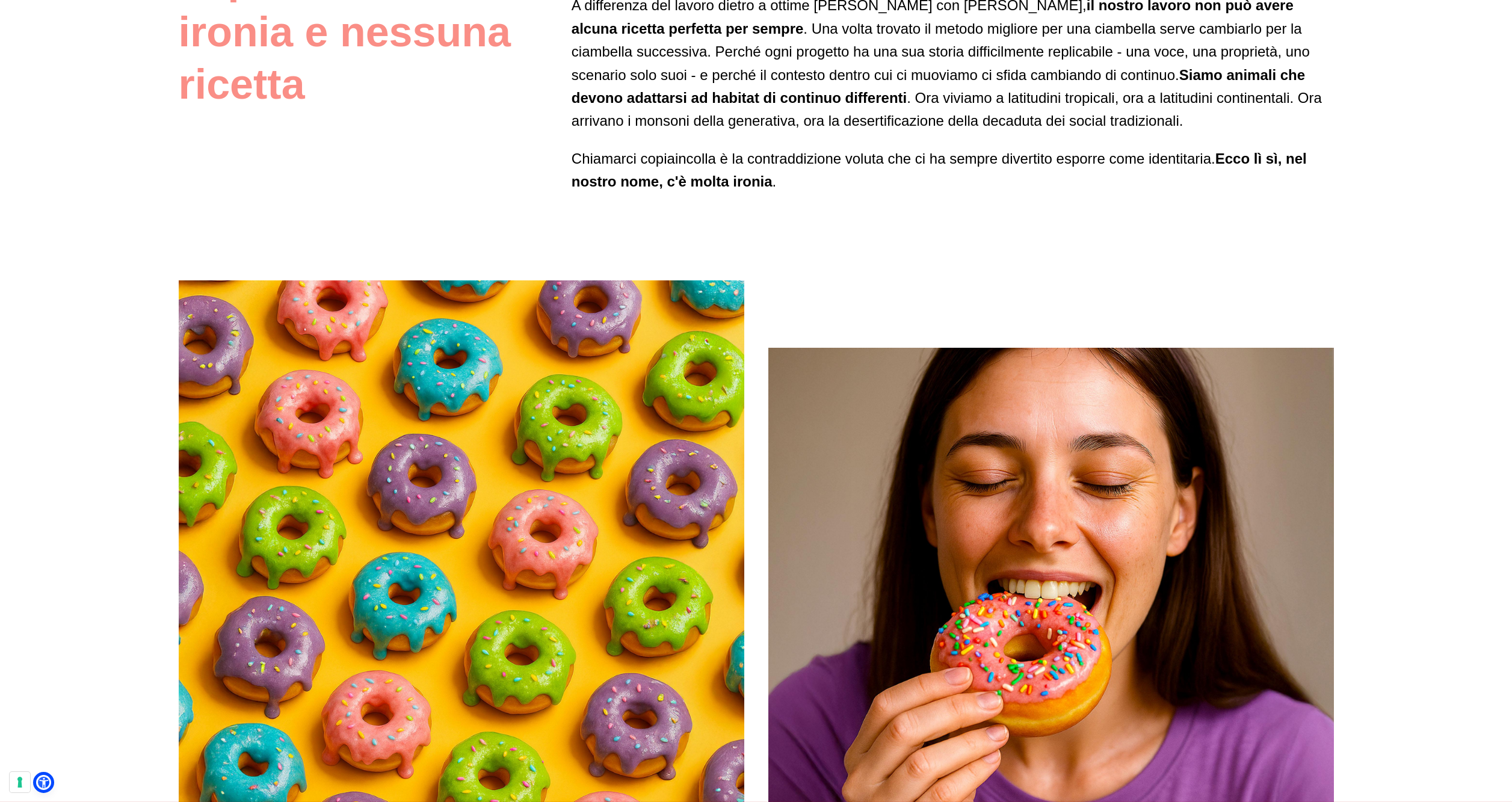
scroll to position [1143, 0]
